Goal: Transaction & Acquisition: Purchase product/service

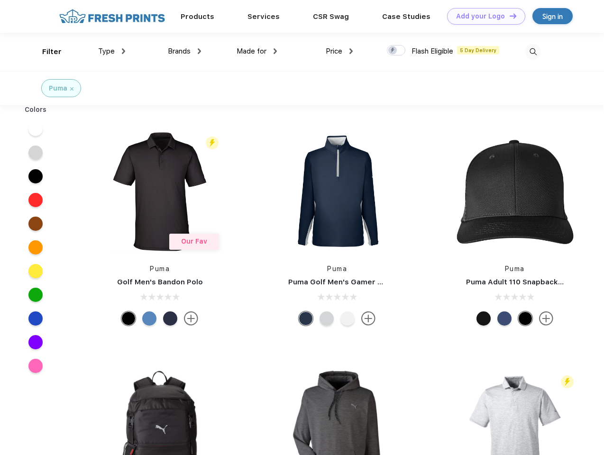
click at [482, 16] on link "Add your Logo Design Tool" at bounding box center [486, 16] width 78 height 17
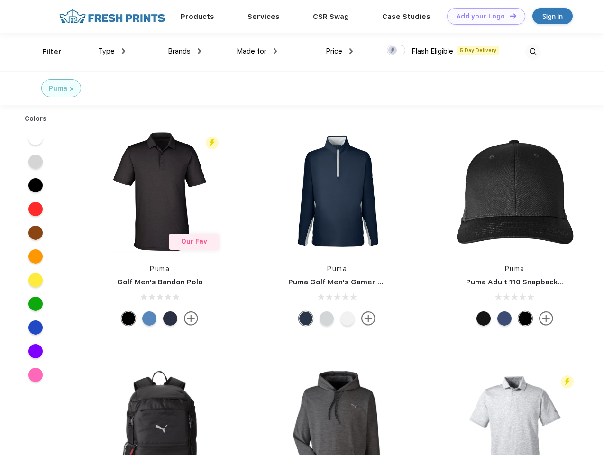
click at [0, 0] on div "Design Tool" at bounding box center [0, 0] width 0 height 0
click at [508, 16] on link "Add your Logo Design Tool" at bounding box center [486, 16] width 78 height 17
click at [45, 52] on div "Filter" at bounding box center [51, 51] width 19 height 11
click at [112, 51] on span "Type" at bounding box center [106, 51] width 17 height 9
click at [184, 51] on span "Brands" at bounding box center [179, 51] width 23 height 9
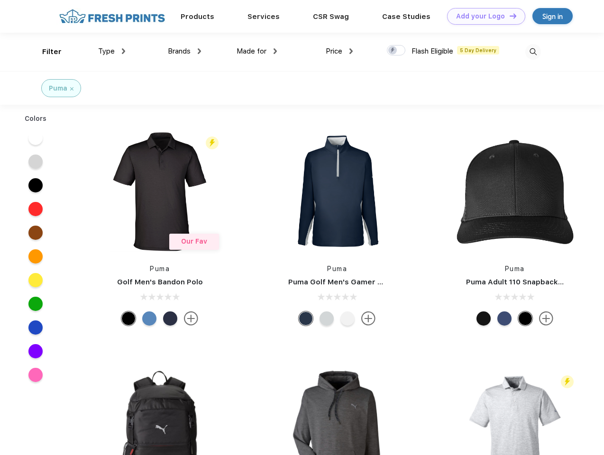
click at [257, 51] on span "Made for" at bounding box center [251, 51] width 30 height 9
click at [339, 51] on span "Price" at bounding box center [334, 51] width 17 height 9
click at [396, 51] on div at bounding box center [396, 50] width 18 height 10
click at [393, 51] on input "checkbox" at bounding box center [390, 48] width 6 height 6
click at [533, 52] on img at bounding box center [533, 52] width 16 height 16
